Goal: Information Seeking & Learning: Learn about a topic

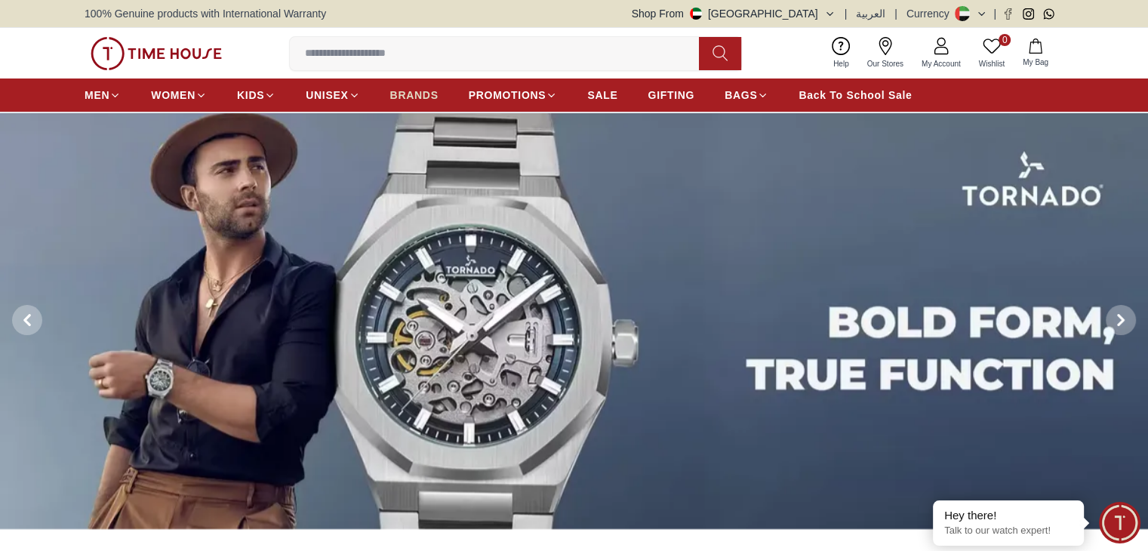
click at [430, 97] on span "BRANDS" at bounding box center [414, 95] width 48 height 15
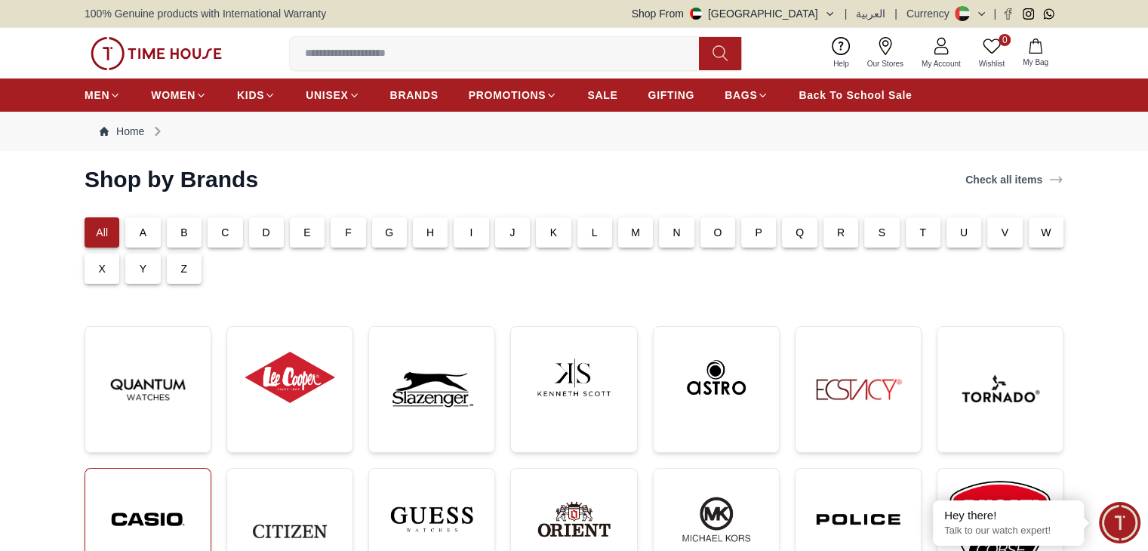
click at [148, 520] on img at bounding box center [147, 519] width 101 height 77
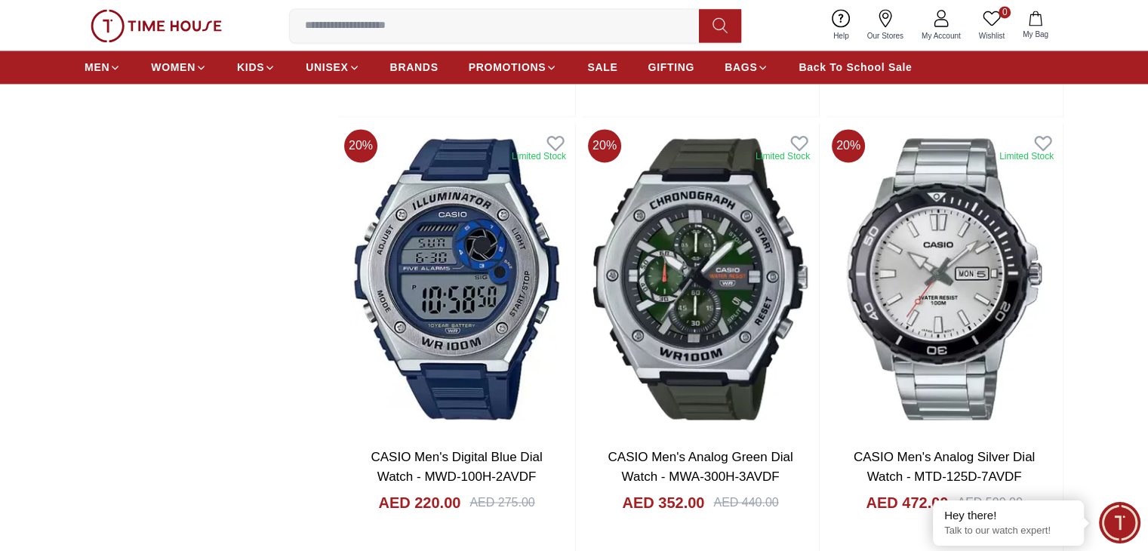
scroll to position [2411, 0]
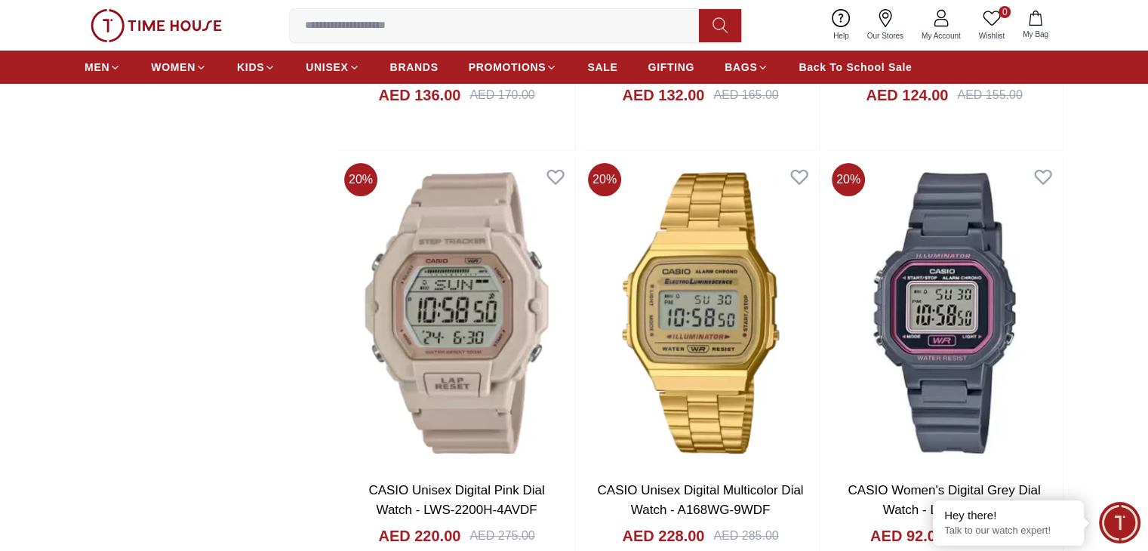
scroll to position [6035, 0]
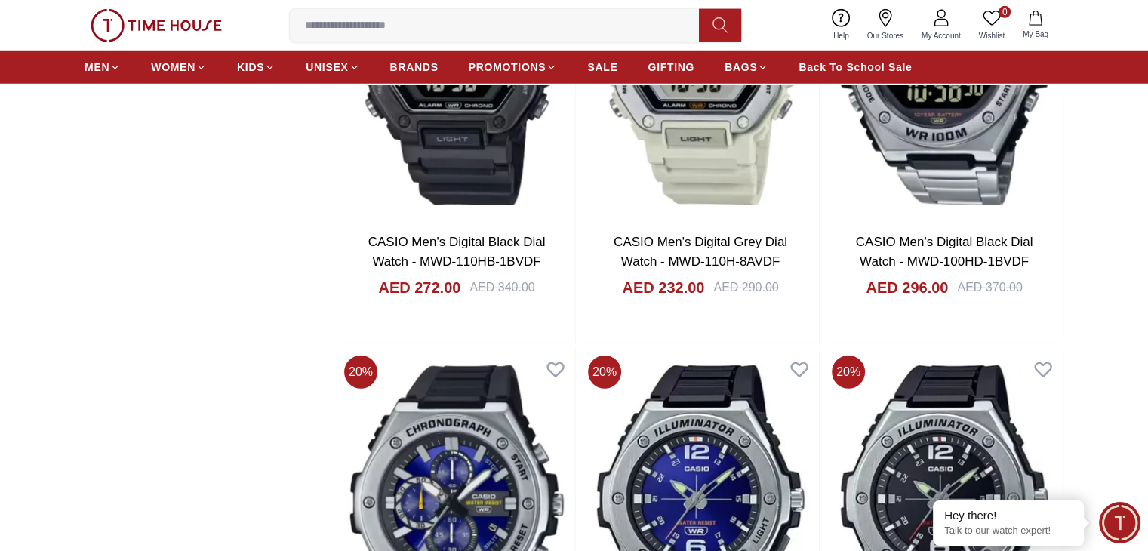
scroll to position [10337, 0]
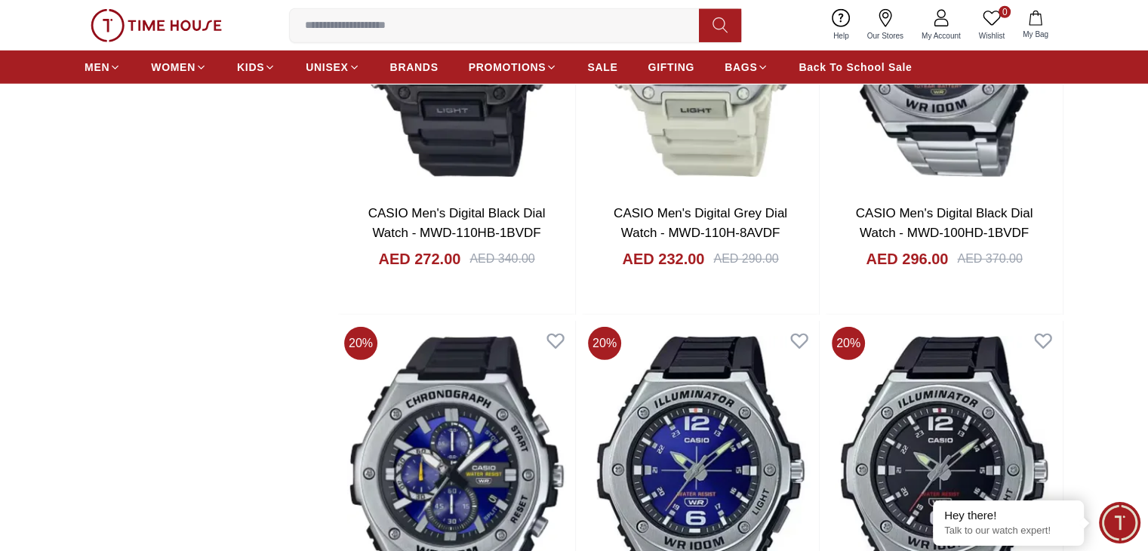
scroll to position [10262, 0]
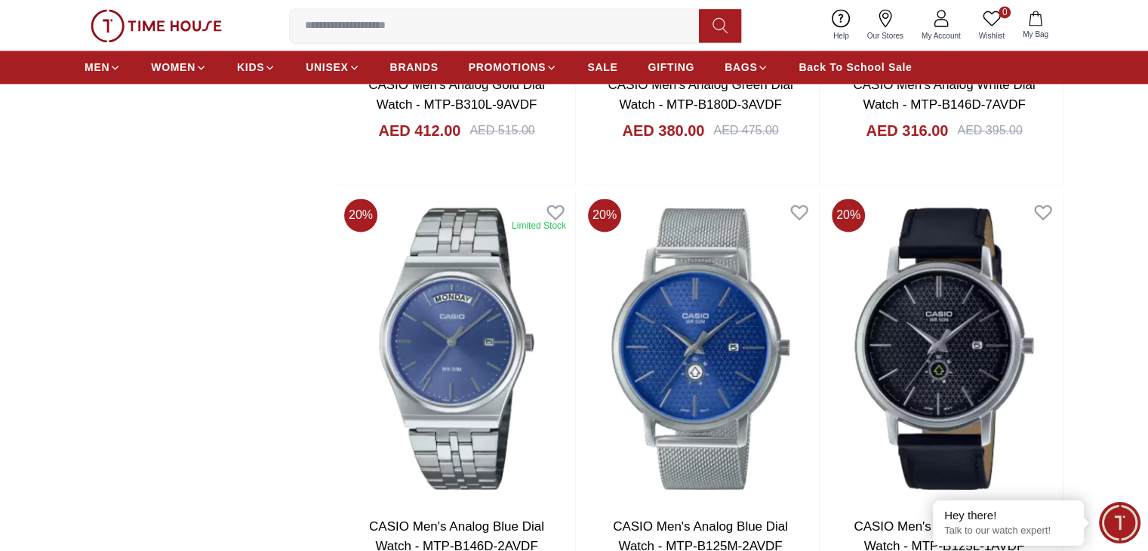
scroll to position [14037, 0]
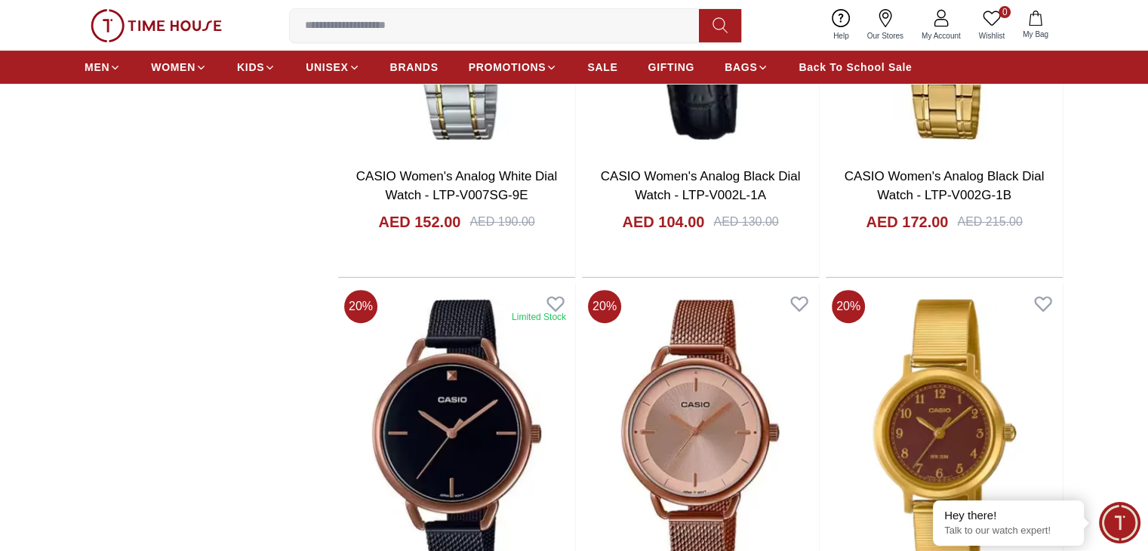
scroll to position [17812, 0]
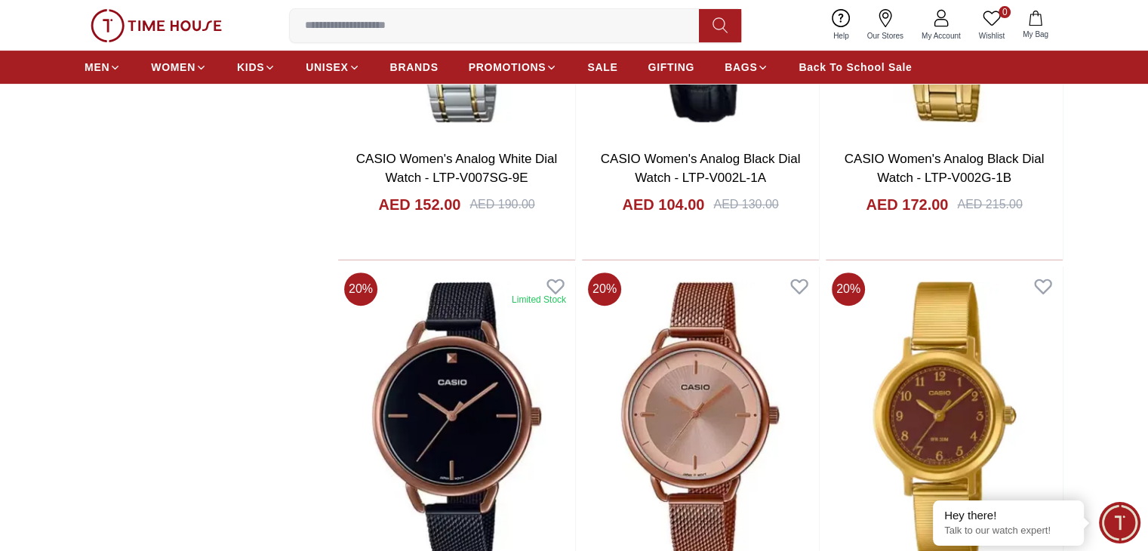
scroll to position [17586, 0]
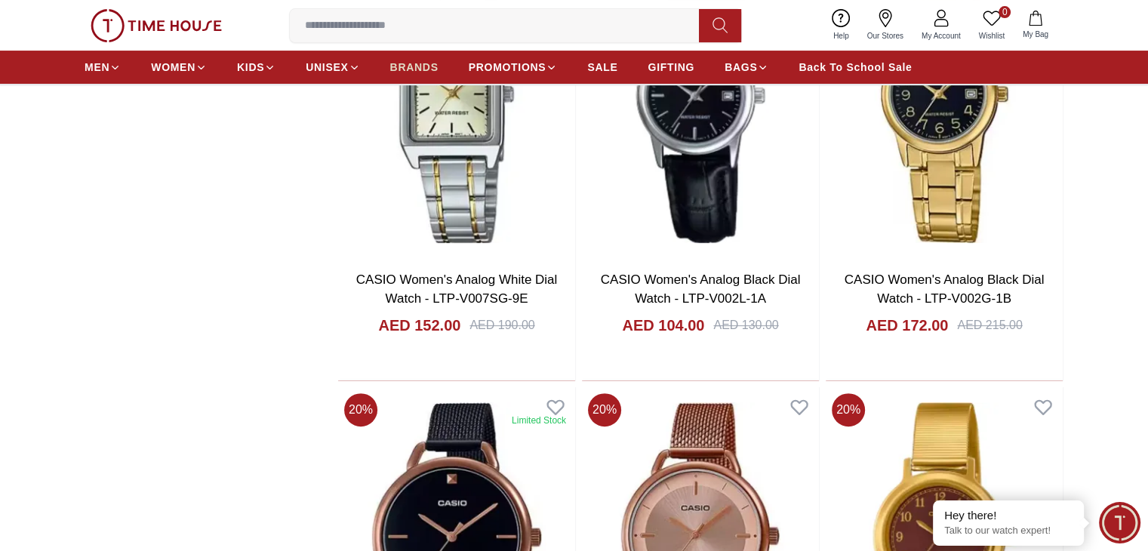
click at [412, 69] on span "BRANDS" at bounding box center [414, 67] width 48 height 15
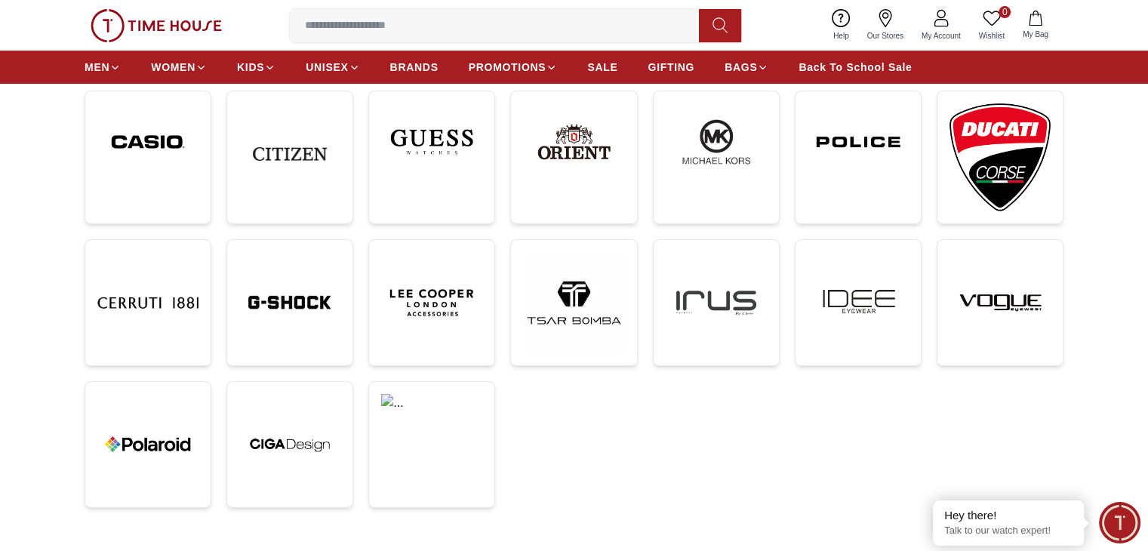
scroll to position [76, 0]
